Goal: Task Accomplishment & Management: Manage account settings

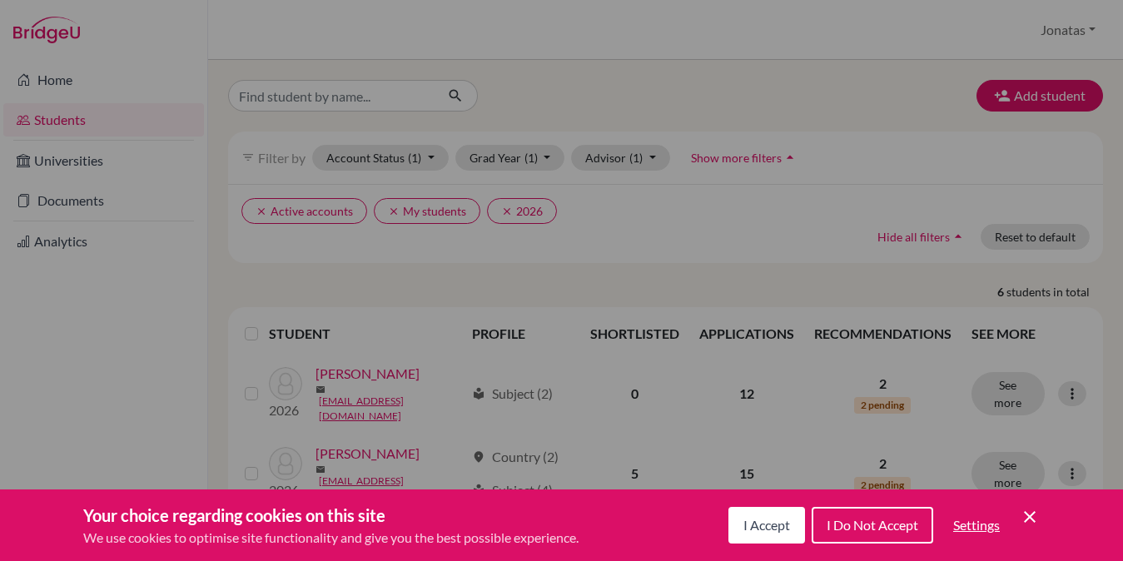
click at [769, 522] on span "I Accept" at bounding box center [766, 525] width 47 height 16
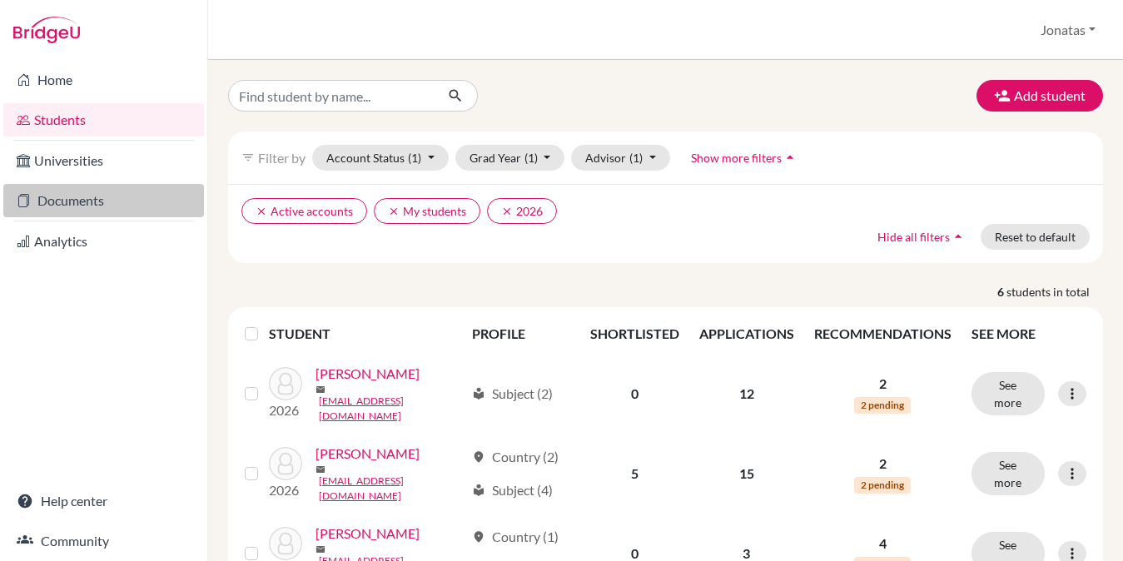
click at [91, 196] on link "Documents" at bounding box center [103, 200] width 201 height 33
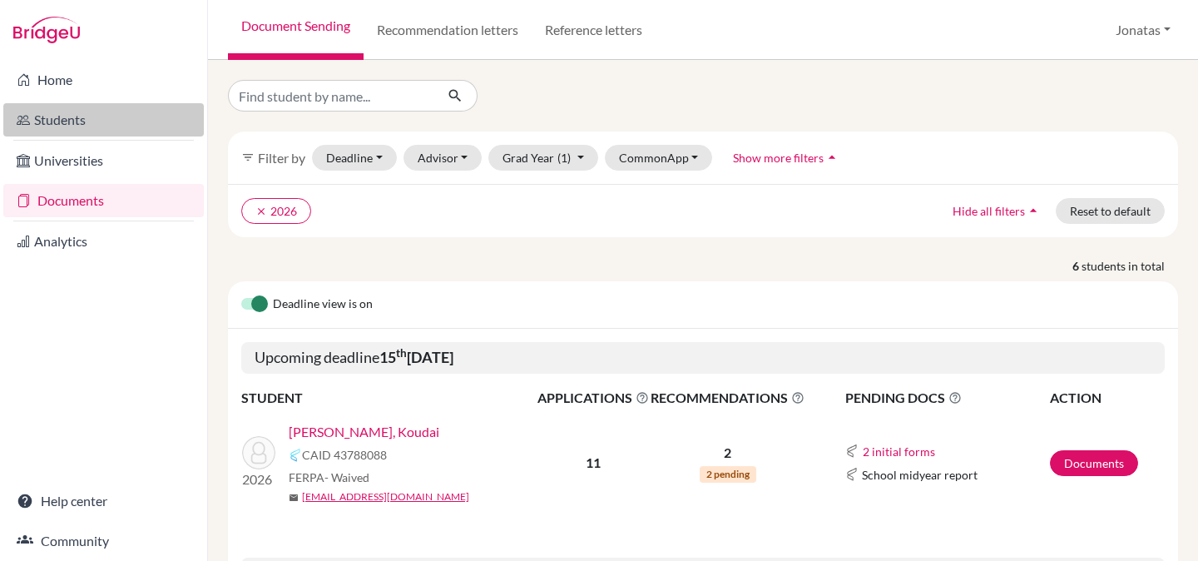
click at [72, 119] on link "Students" at bounding box center [103, 119] width 201 height 33
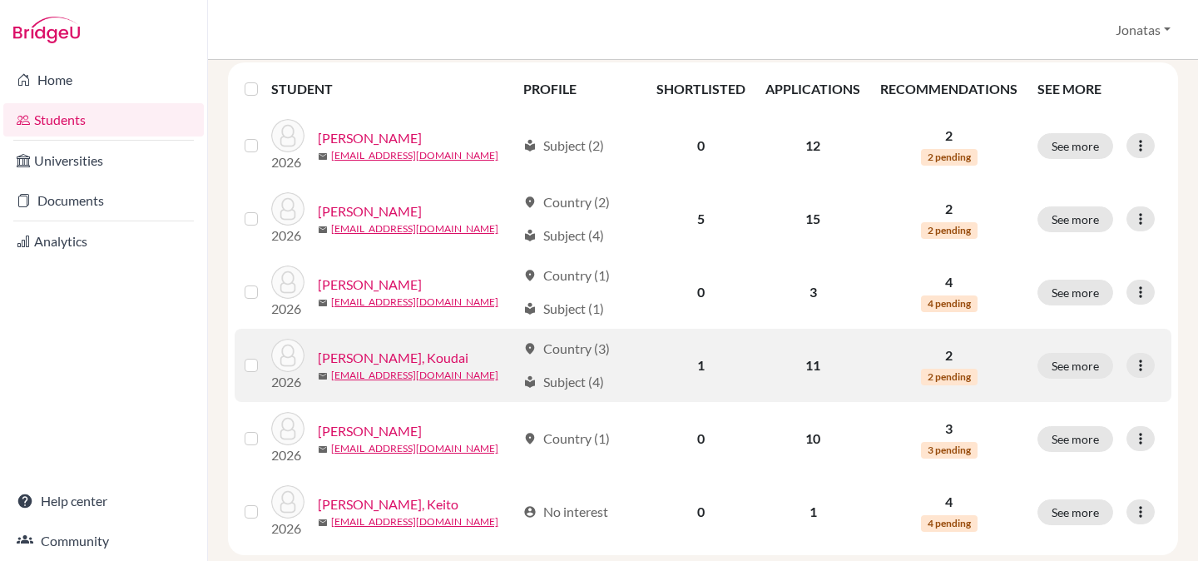
scroll to position [253, 0]
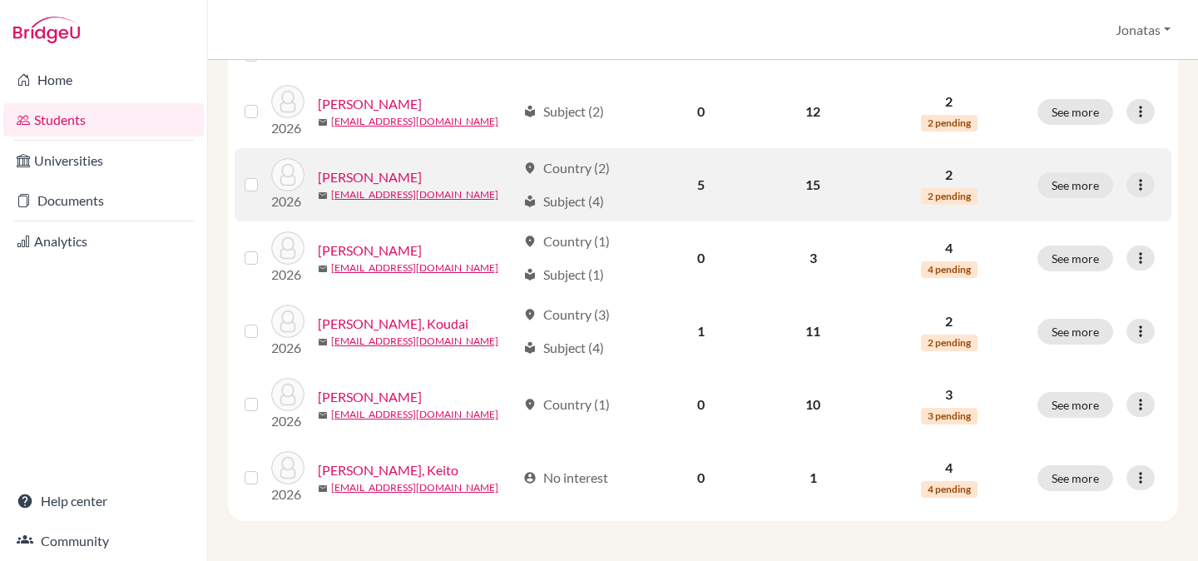
click at [379, 176] on link "[PERSON_NAME]" at bounding box center [370, 177] width 104 height 20
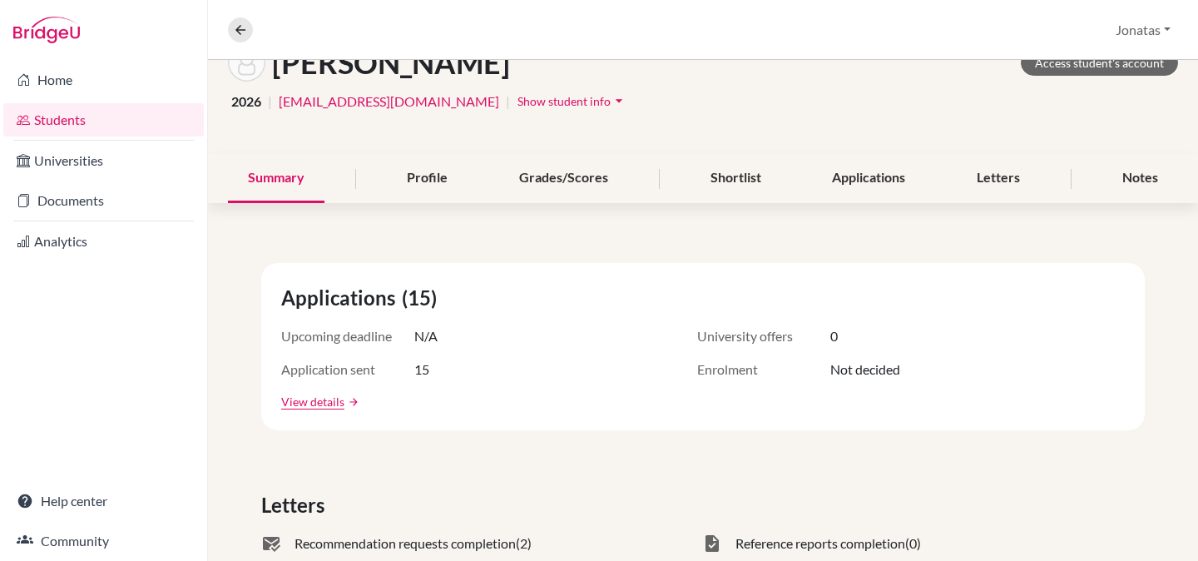
scroll to position [119, 0]
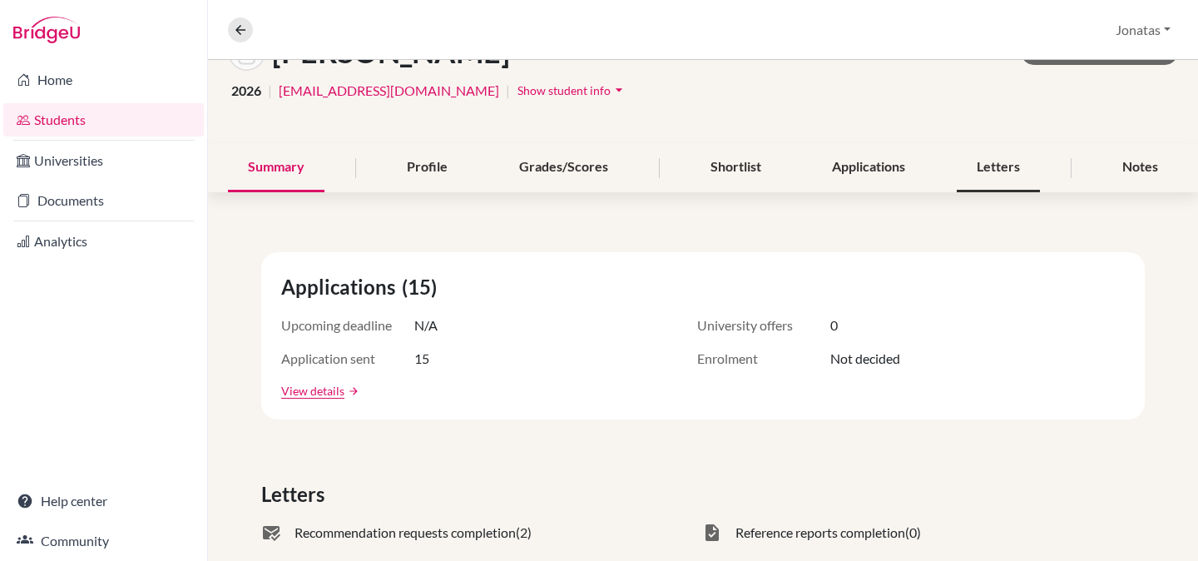
click at [1013, 160] on div "Letters" at bounding box center [998, 167] width 83 height 49
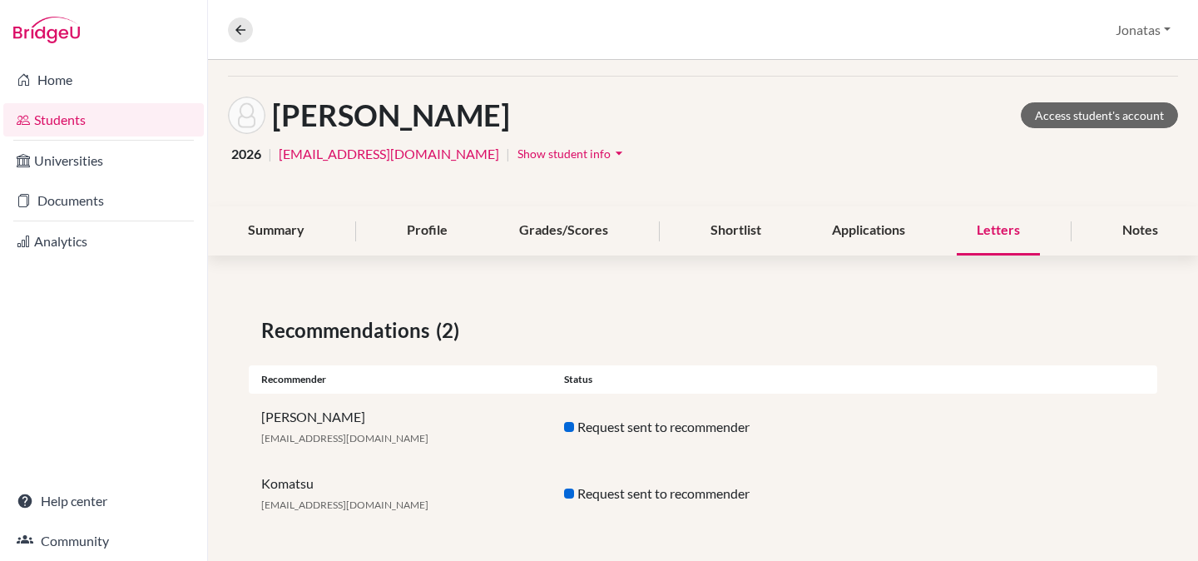
scroll to position [62, 0]
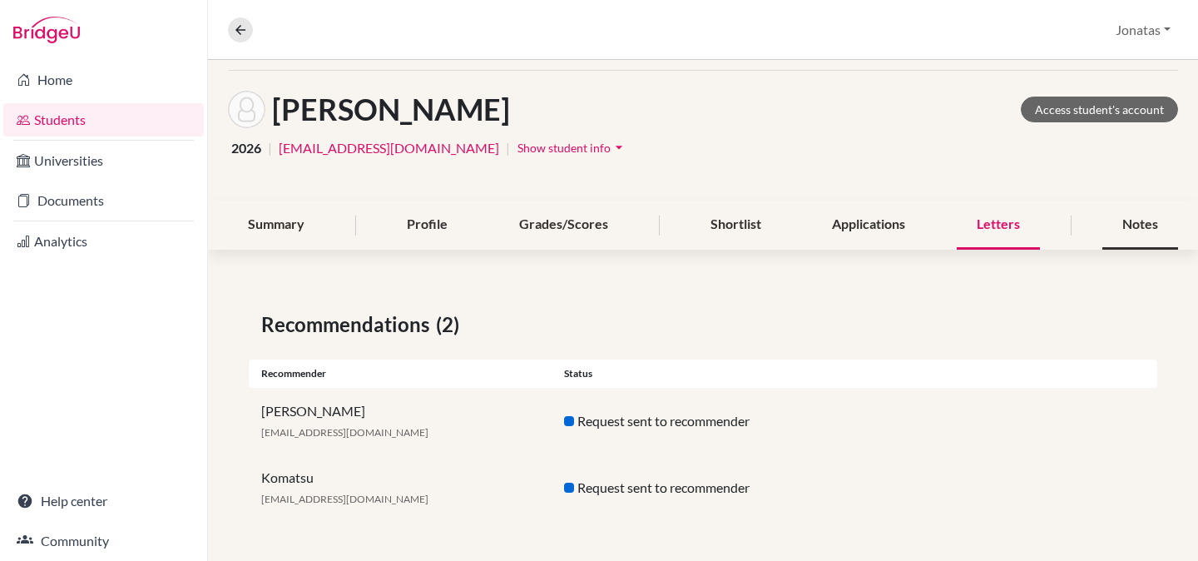
click at [1128, 222] on div "Notes" at bounding box center [1141, 225] width 76 height 49
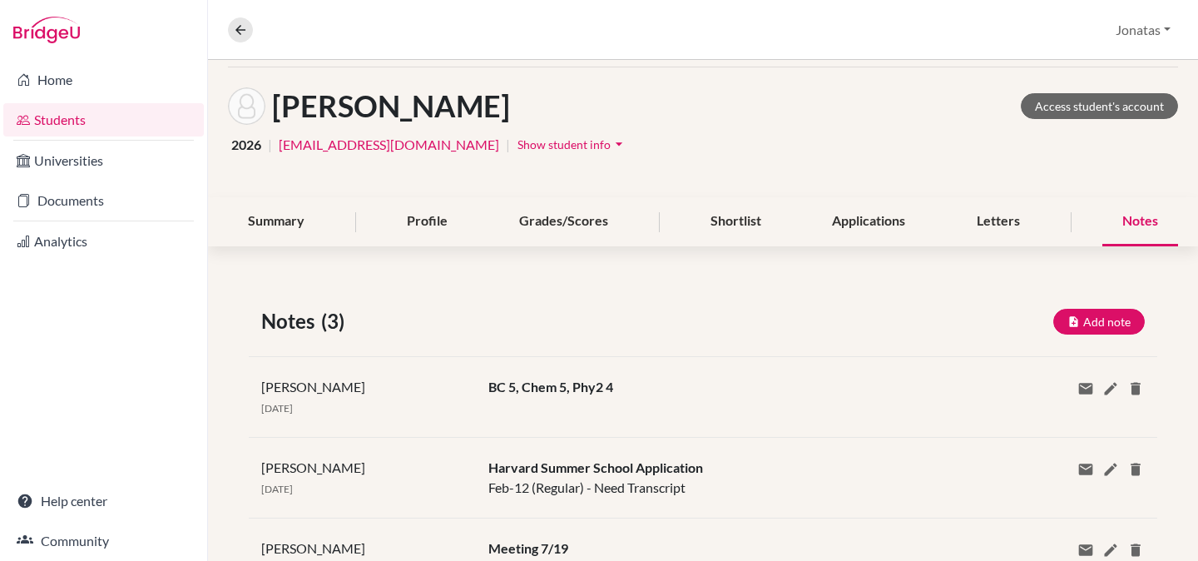
scroll to position [142, 0]
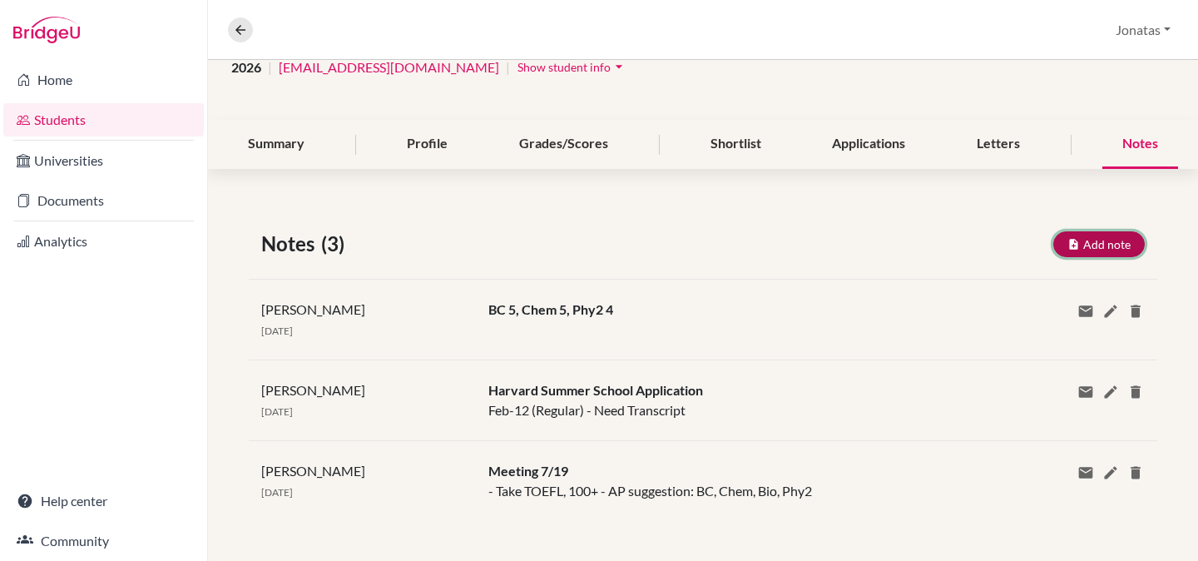
click at [1098, 245] on button "Add note" at bounding box center [1099, 244] width 92 height 26
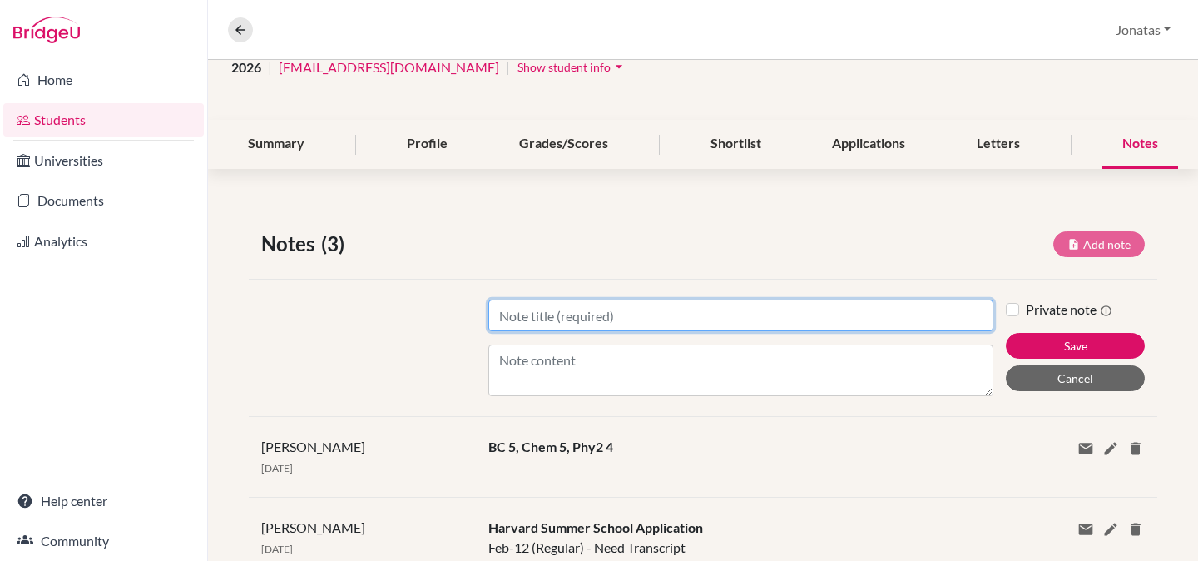
click at [531, 315] on input "Title" at bounding box center [740, 316] width 505 height 32
type input "Yanai Scholarship"
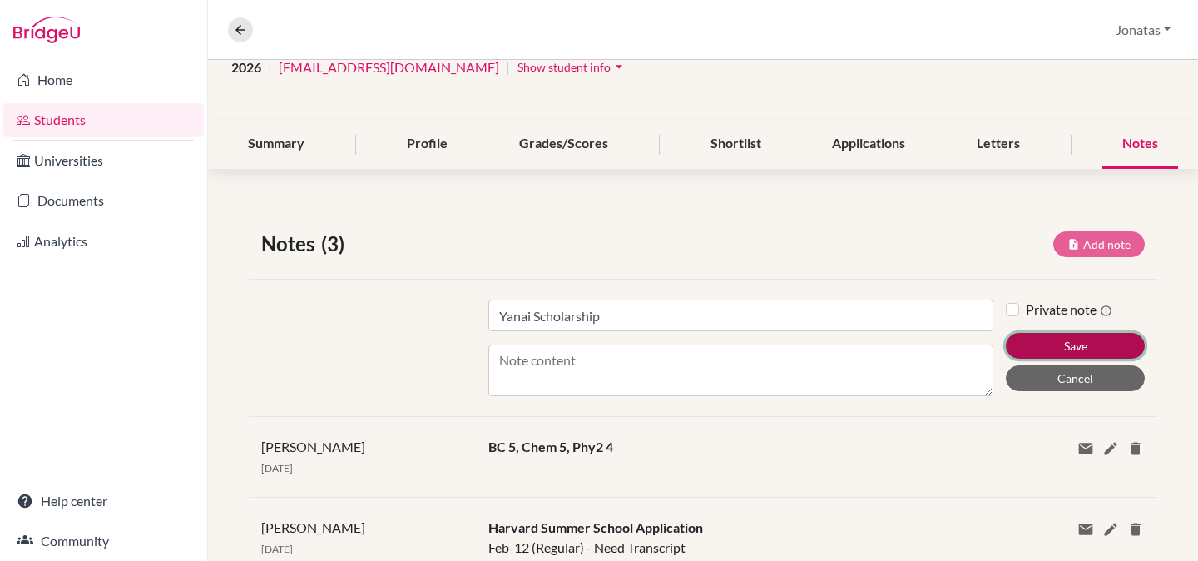
click at [1088, 353] on button "Save" at bounding box center [1075, 346] width 139 height 26
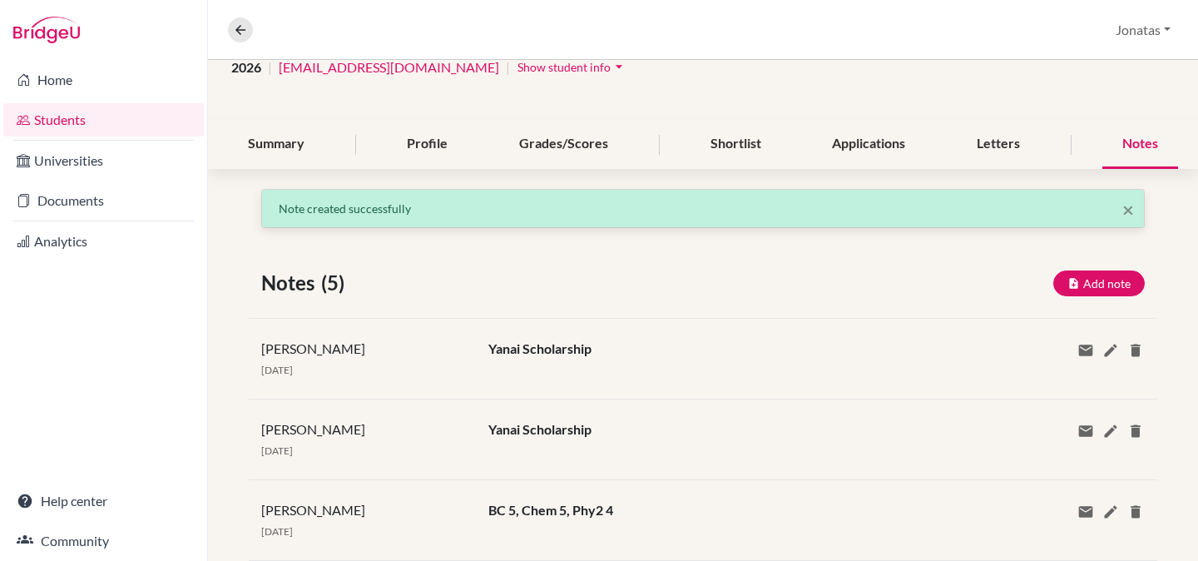
scroll to position [172, 0]
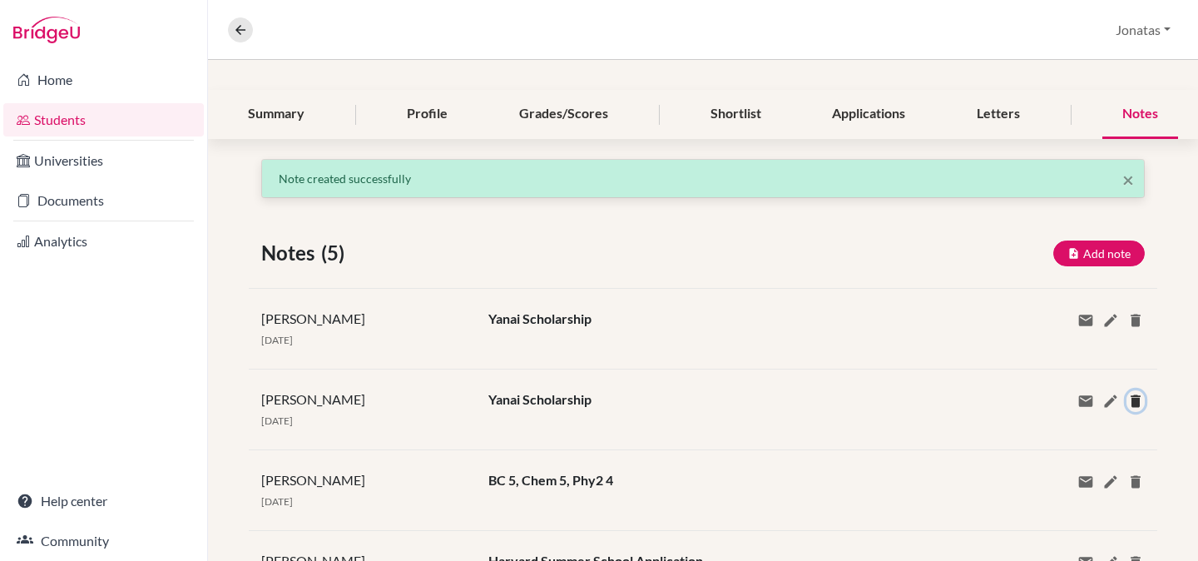
click at [1136, 397] on icon at bounding box center [1136, 401] width 17 height 17
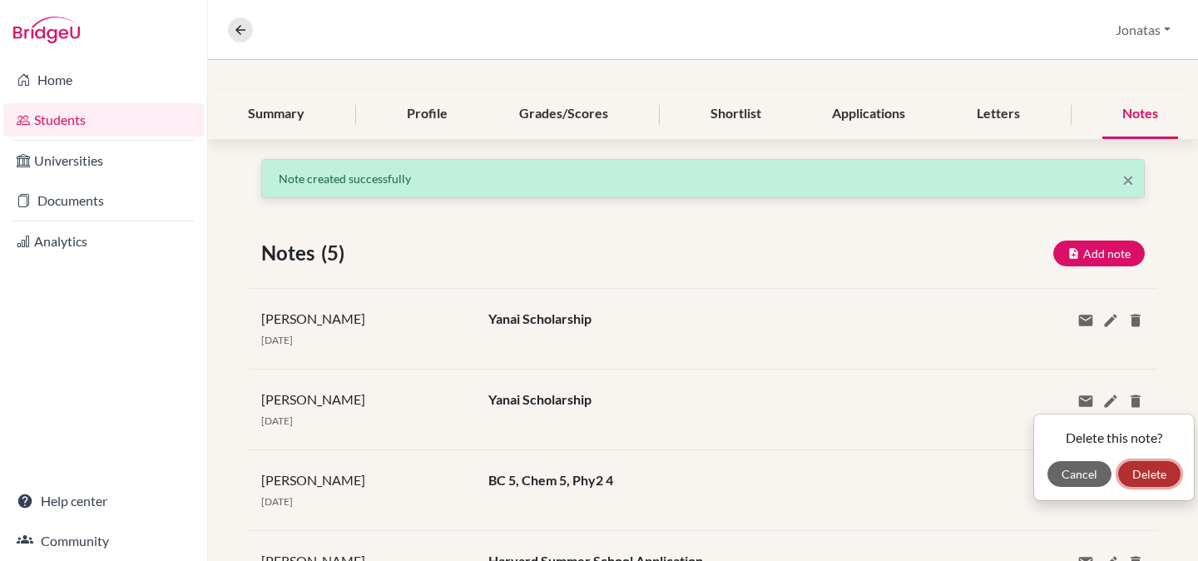
click at [1154, 473] on button "Delete" at bounding box center [1149, 474] width 62 height 26
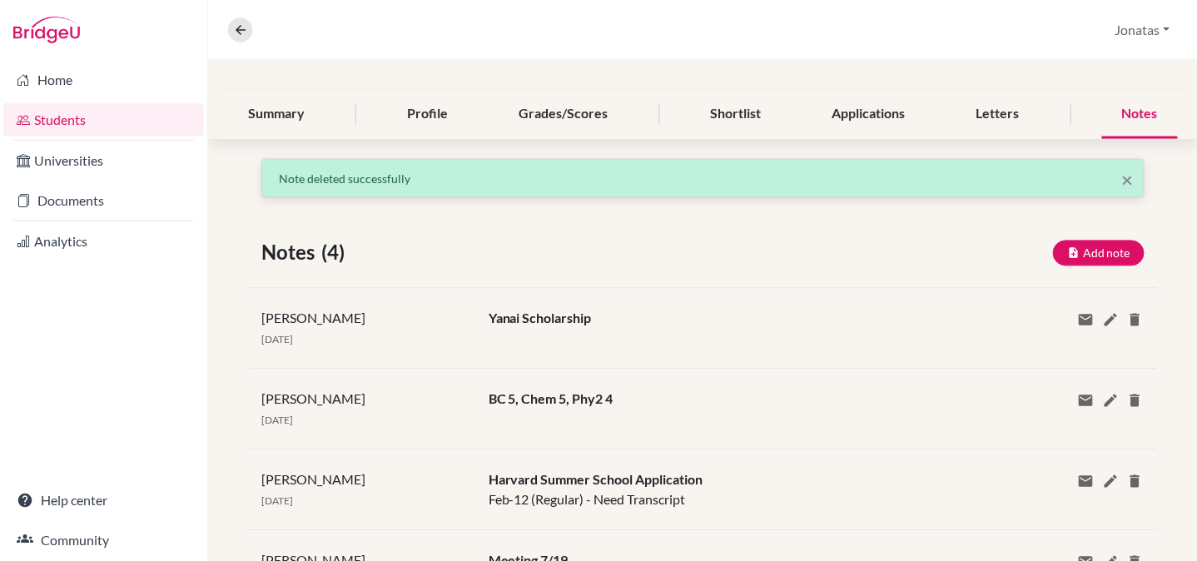
scroll to position [55, 0]
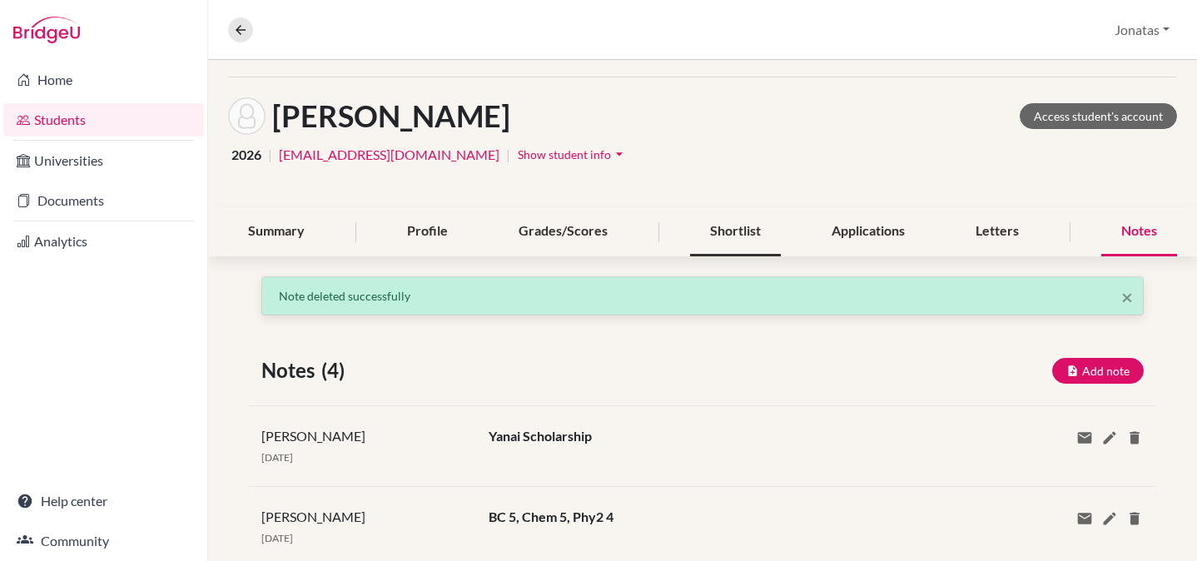
click at [738, 230] on div "Shortlist" at bounding box center [735, 231] width 91 height 49
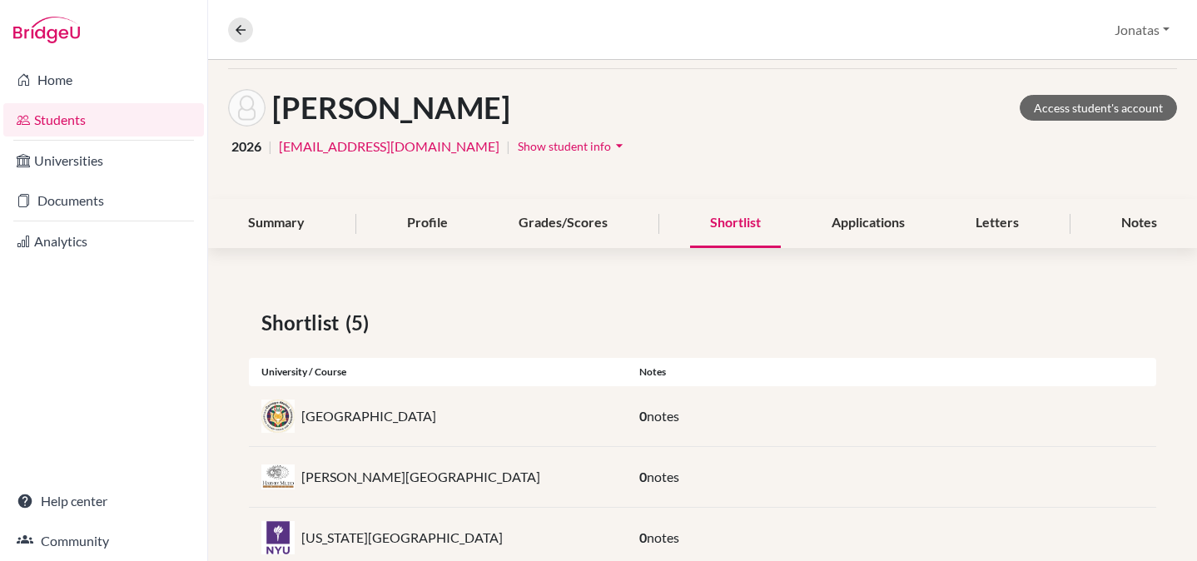
scroll to position [39, 0]
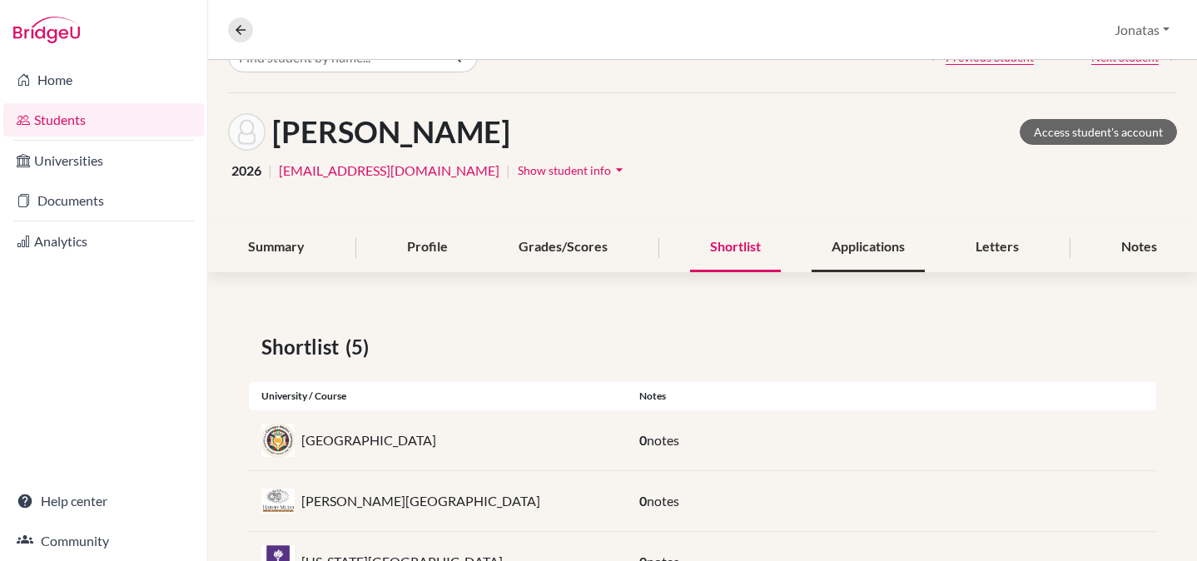
click at [862, 251] on div "Applications" at bounding box center [867, 247] width 113 height 49
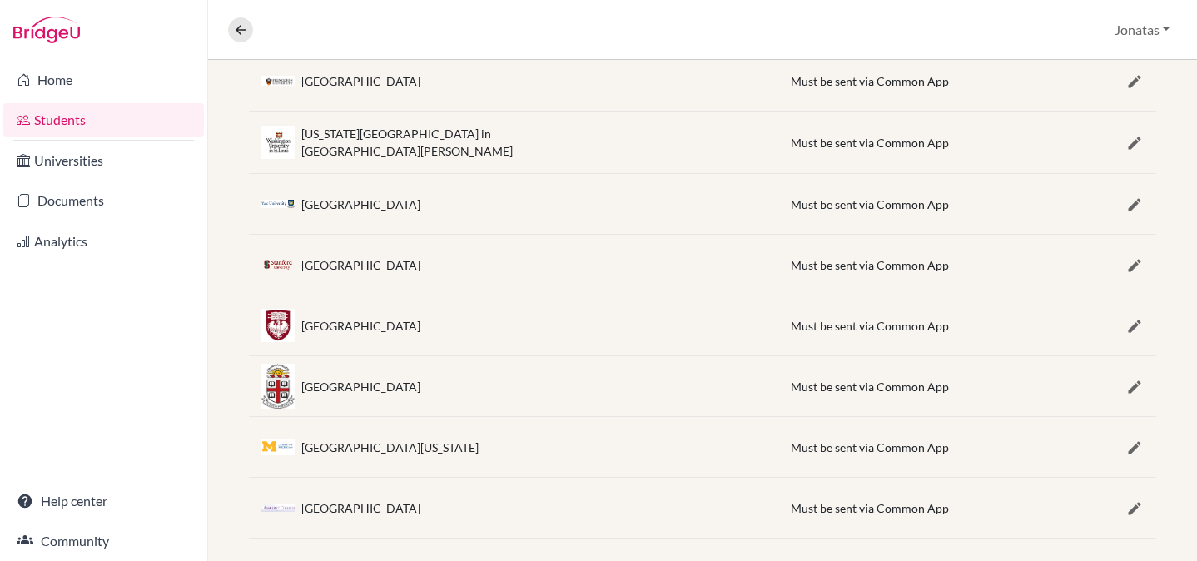
scroll to position [697, 0]
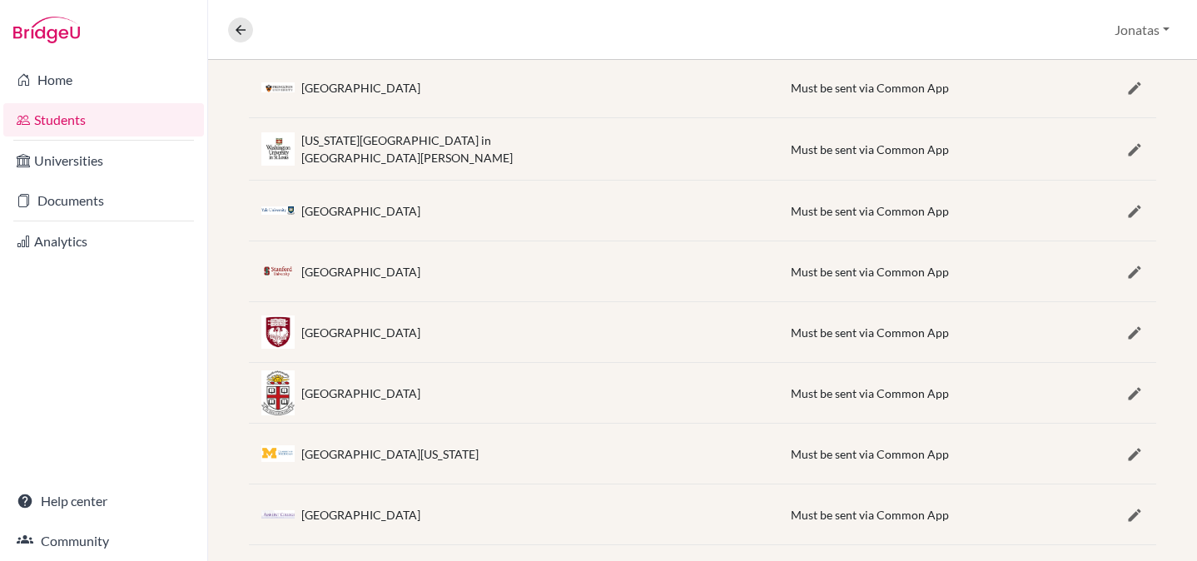
click at [380, 265] on div "[GEOGRAPHIC_DATA]" at bounding box center [360, 271] width 119 height 17
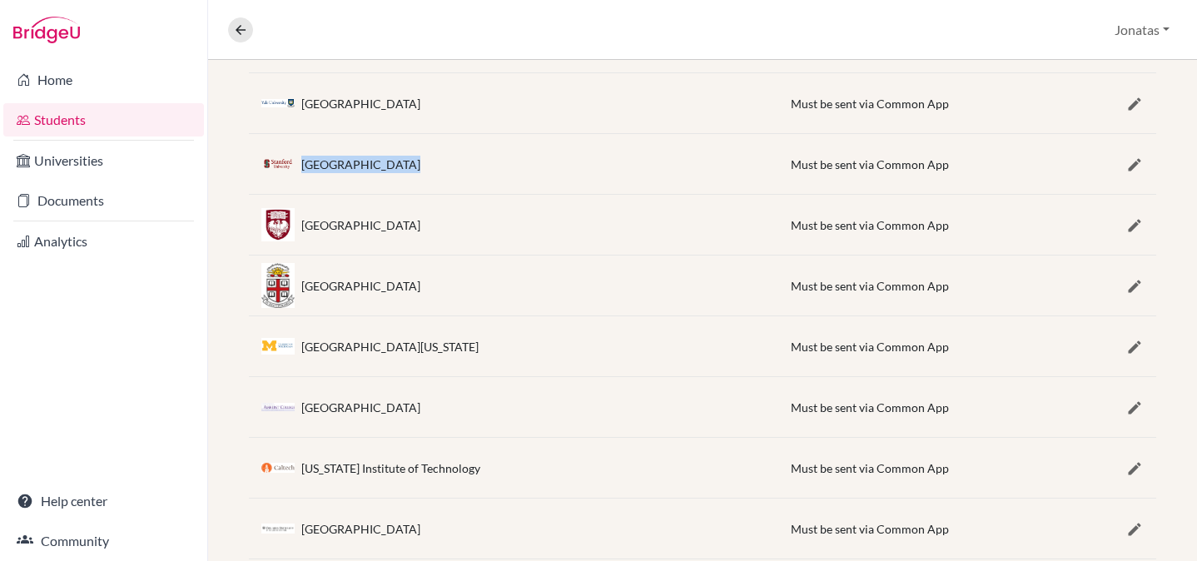
scroll to position [840, 0]
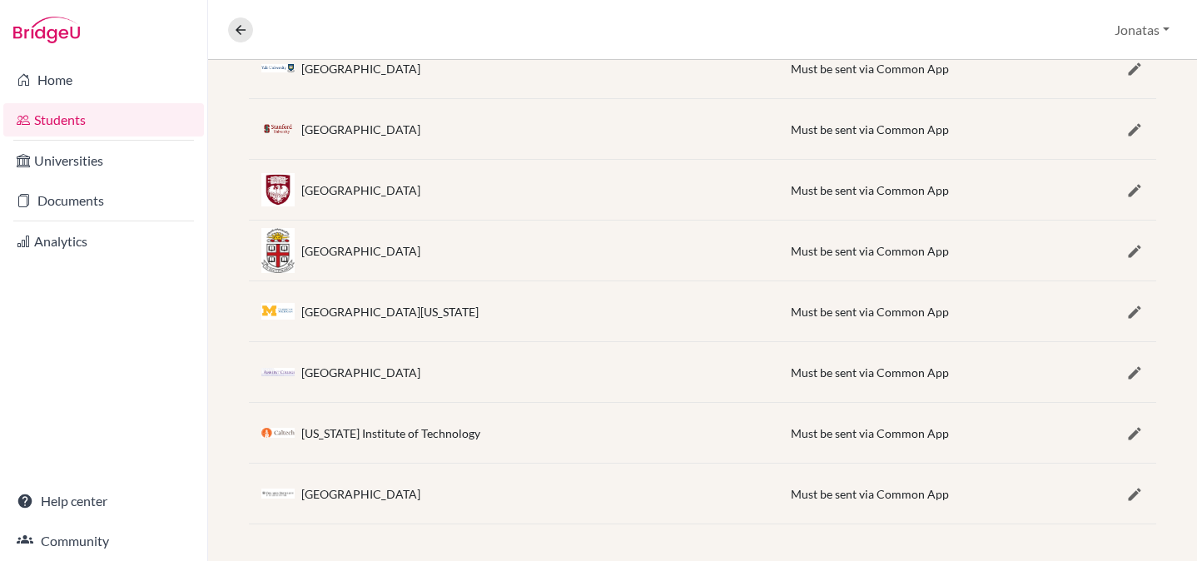
click at [365, 432] on div "[US_STATE] Institute of Technology" at bounding box center [390, 432] width 179 height 17
click at [429, 431] on div "[US_STATE] Institute of Technology" at bounding box center [390, 432] width 179 height 17
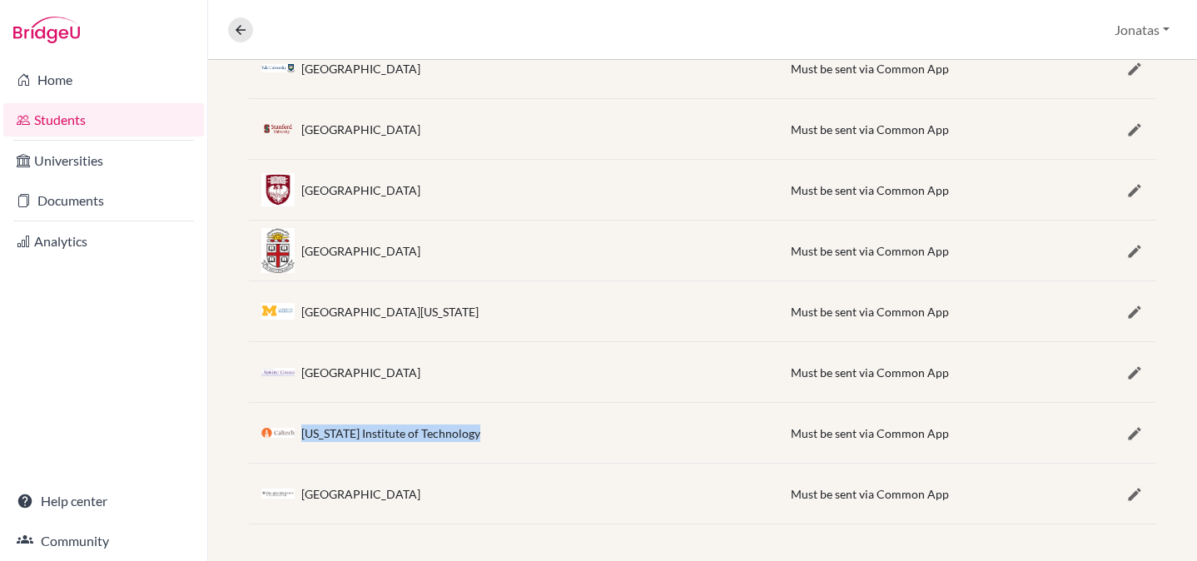
click at [429, 431] on div "[US_STATE] Institute of Technology" at bounding box center [390, 432] width 179 height 17
click at [397, 427] on div "[US_STATE] Institute of Technology" at bounding box center [390, 432] width 179 height 17
click at [384, 429] on div "[US_STATE] Institute of Technology" at bounding box center [390, 432] width 179 height 17
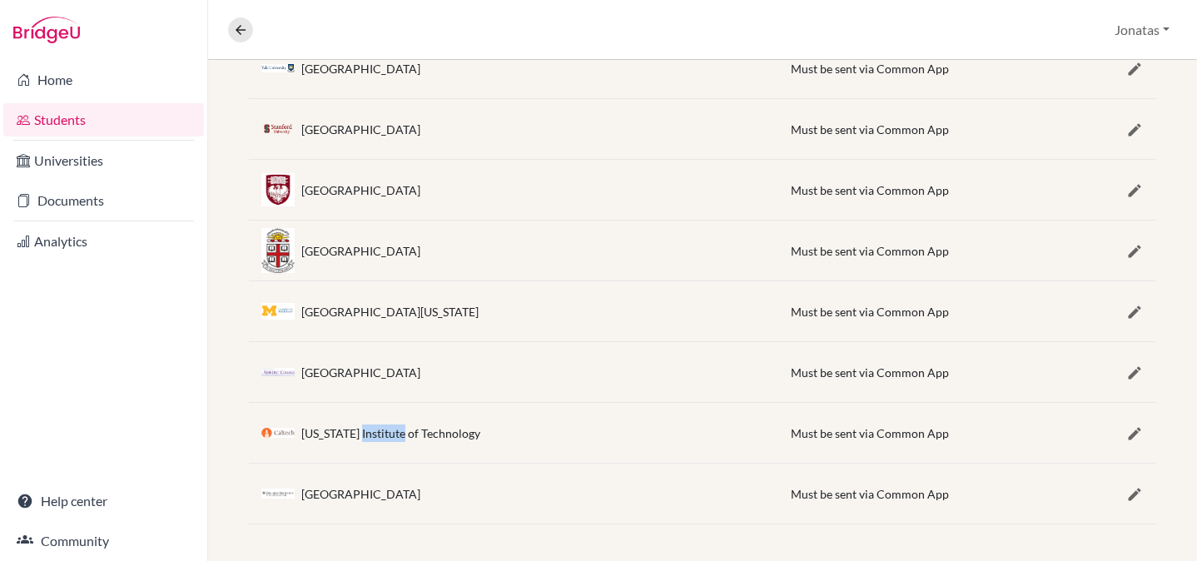
click at [384, 429] on div "[US_STATE] Institute of Technology" at bounding box center [390, 432] width 179 height 17
click at [346, 429] on div "[US_STATE] Institute of Technology" at bounding box center [390, 432] width 179 height 17
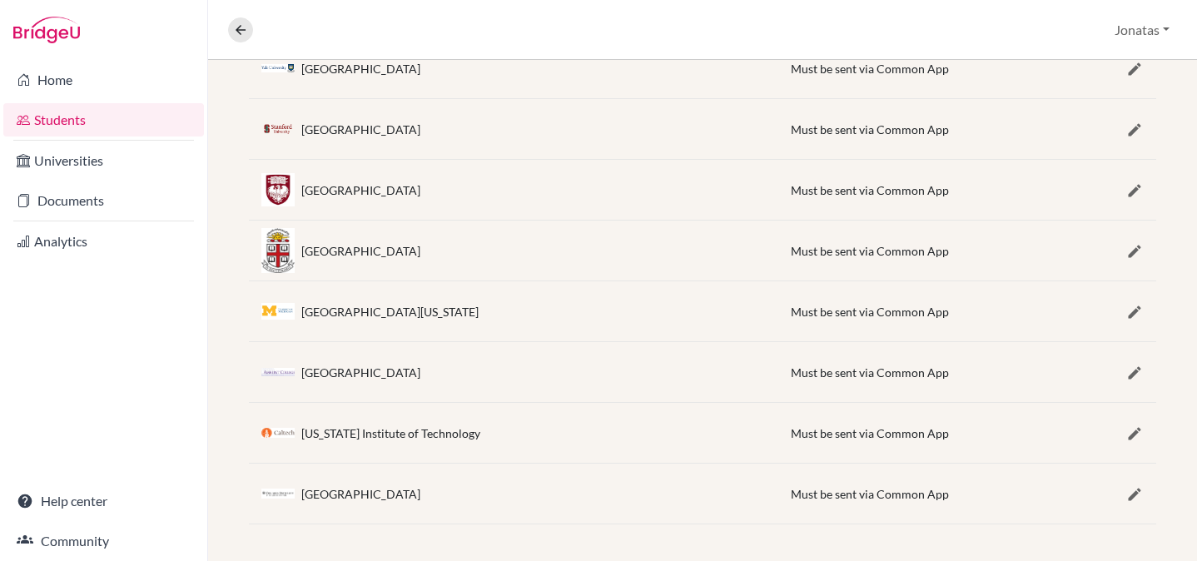
click at [380, 429] on div "[US_STATE] Institute of Technology" at bounding box center [390, 432] width 179 height 17
click at [393, 429] on div "[US_STATE] Institute of Technology" at bounding box center [390, 432] width 179 height 17
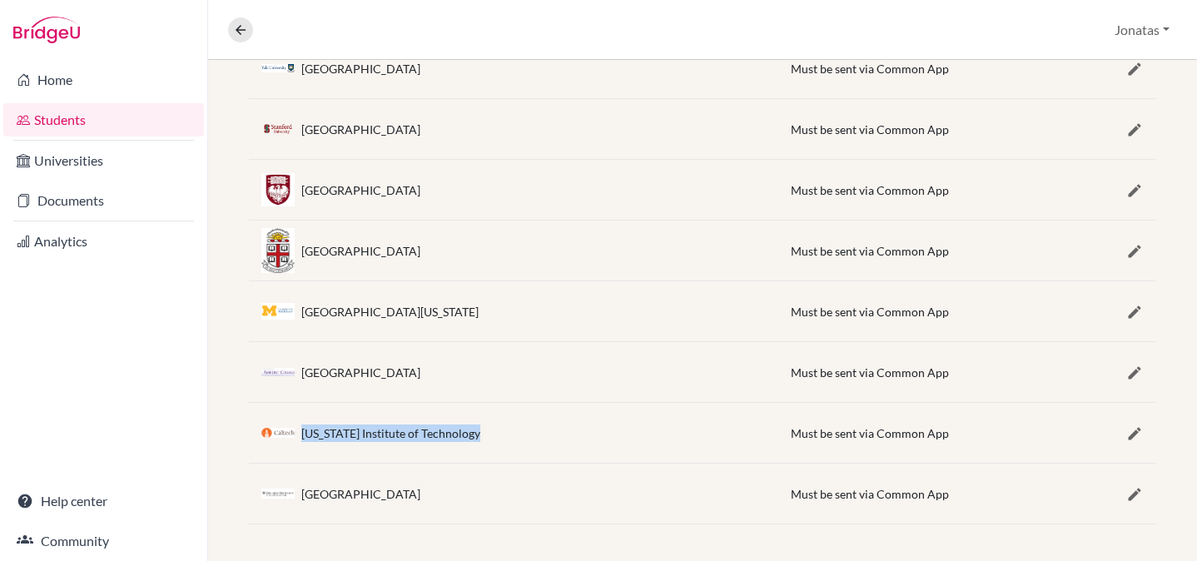
click at [393, 429] on div "[US_STATE] Institute of Technology" at bounding box center [390, 432] width 179 height 17
click at [400, 429] on div "[US_STATE] Institute of Technology" at bounding box center [390, 432] width 179 height 17
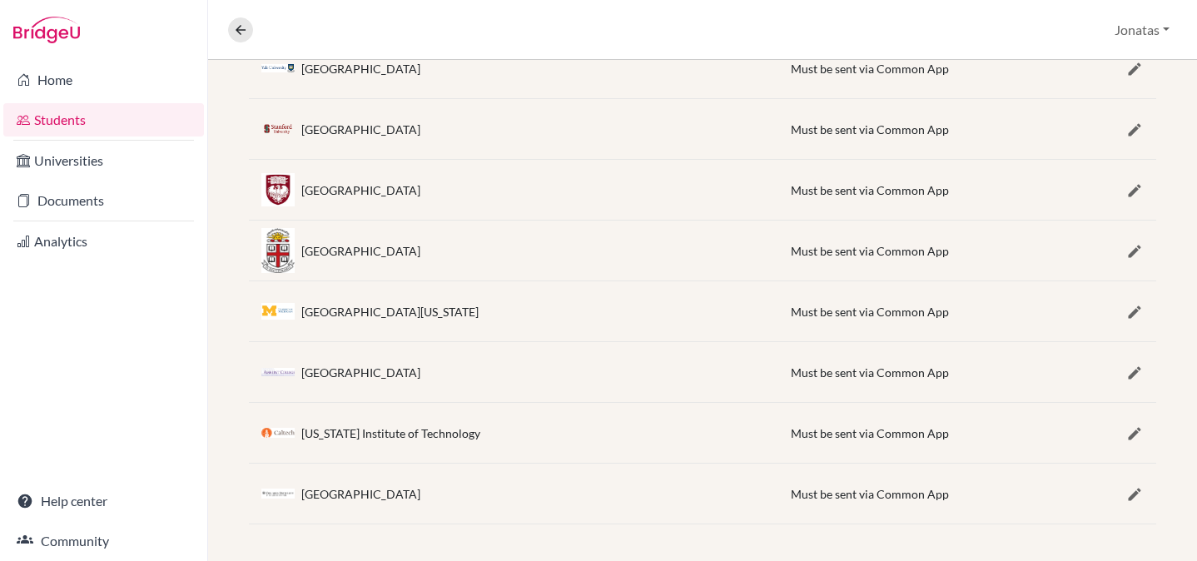
click at [405, 429] on div "[US_STATE] Institute of Technology" at bounding box center [390, 432] width 179 height 17
click at [386, 431] on div "[US_STATE] Institute of Technology" at bounding box center [390, 432] width 179 height 17
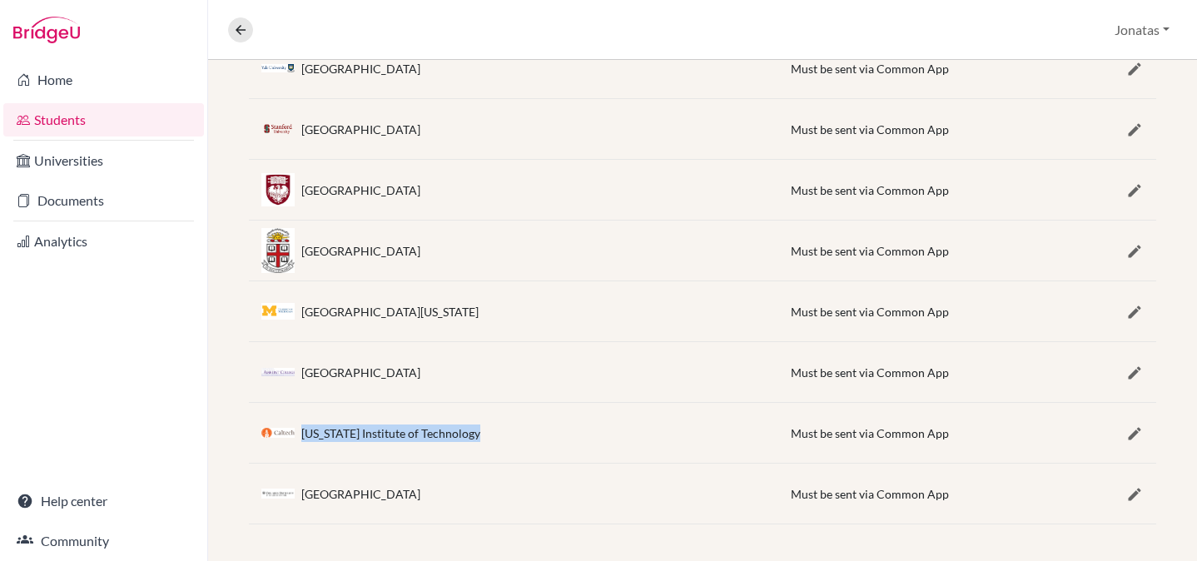
click at [386, 431] on div "[US_STATE] Institute of Technology" at bounding box center [390, 432] width 179 height 17
click at [382, 424] on div "[US_STATE] Institute of Technology" at bounding box center [390, 432] width 179 height 17
click at [415, 432] on div "[US_STATE] Institute of Technology" at bounding box center [390, 432] width 179 height 17
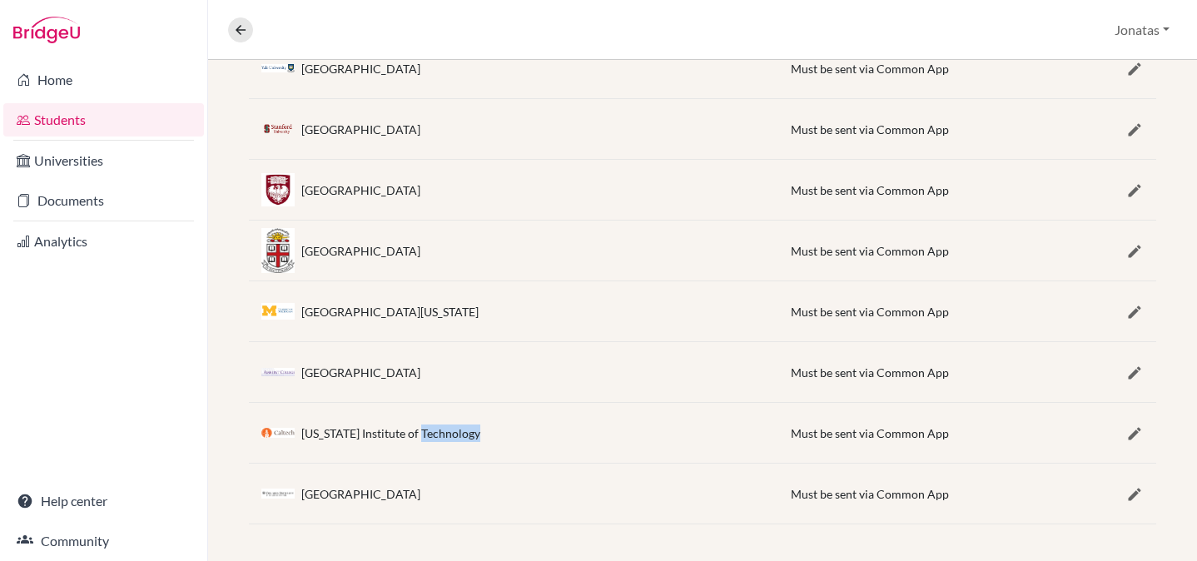
click at [415, 432] on div "[US_STATE] Institute of Technology" at bounding box center [390, 432] width 179 height 17
